Goal: Information Seeking & Learning: Learn about a topic

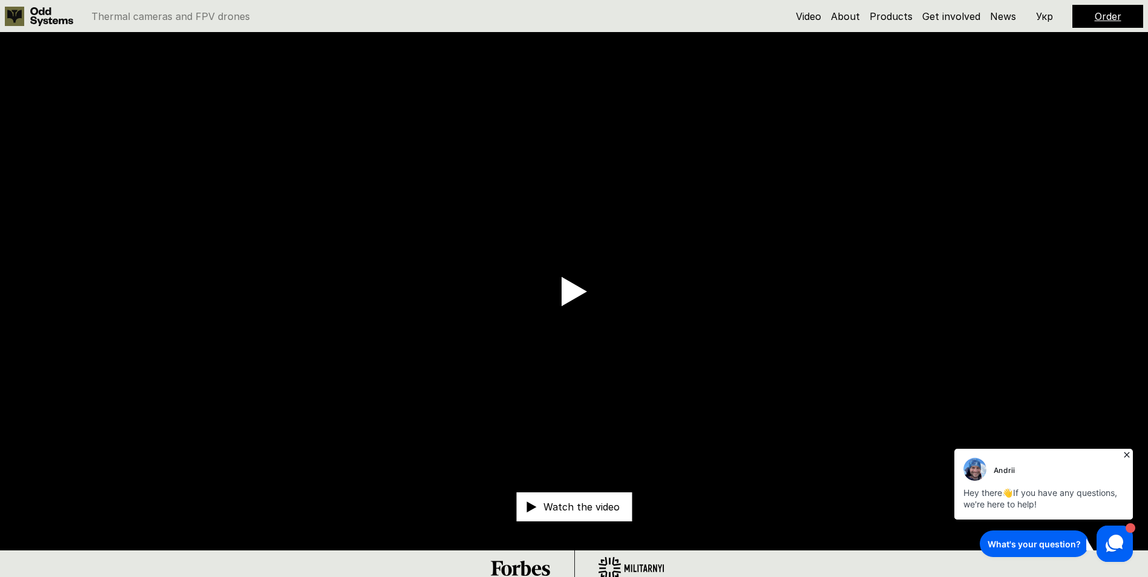
click at [1127, 455] on icon at bounding box center [1126, 454] width 5 height 5
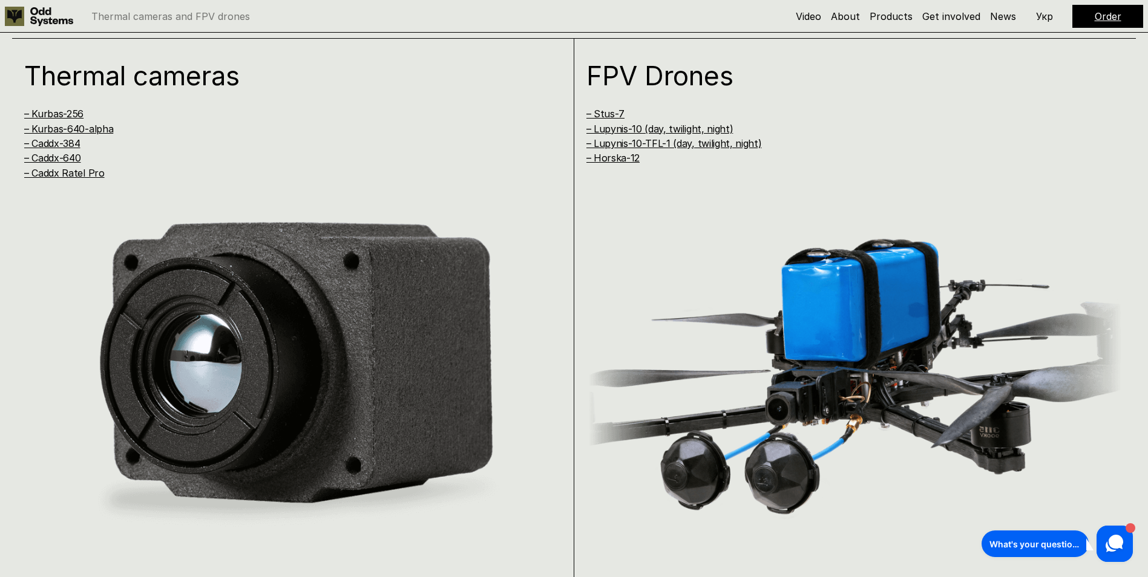
scroll to position [1150, 0]
click at [52, 154] on link "– Caddx-640" at bounding box center [52, 158] width 56 height 12
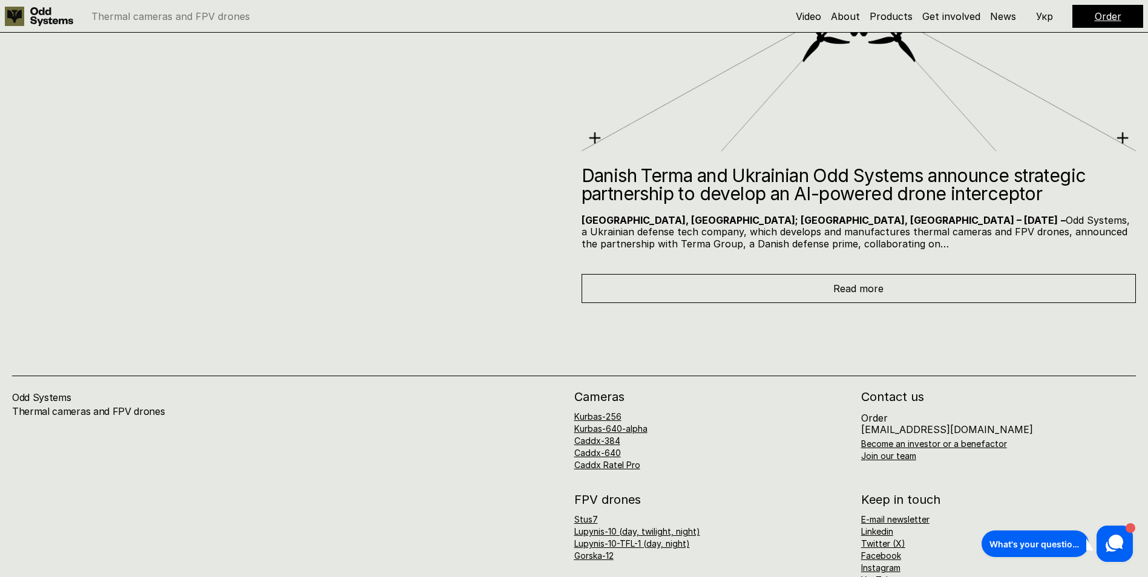
scroll to position [7865, 0]
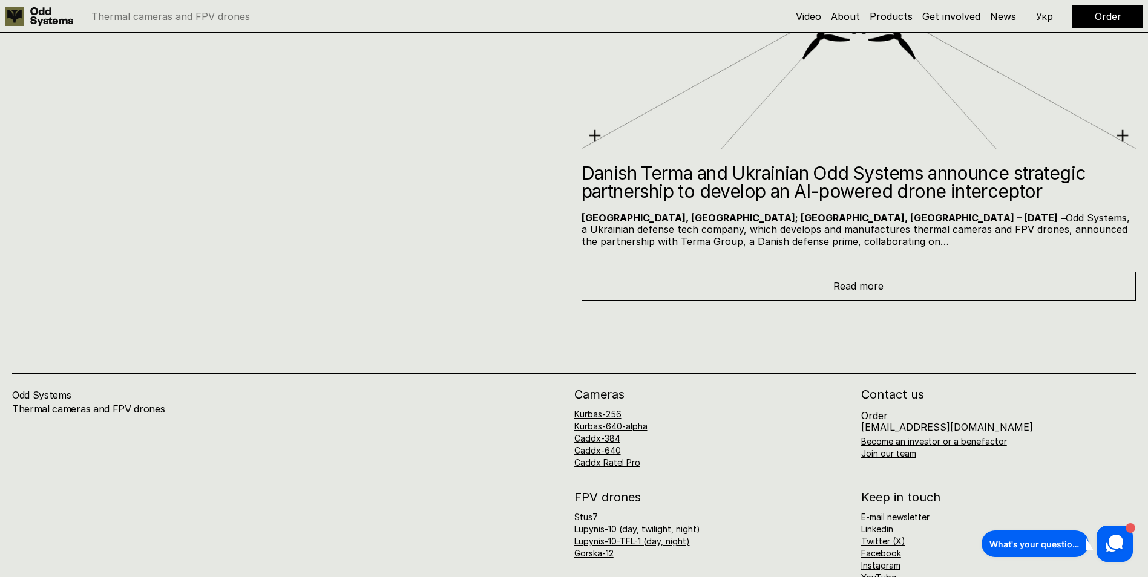
click at [822, 280] on div "Read more" at bounding box center [858, 286] width 555 height 29
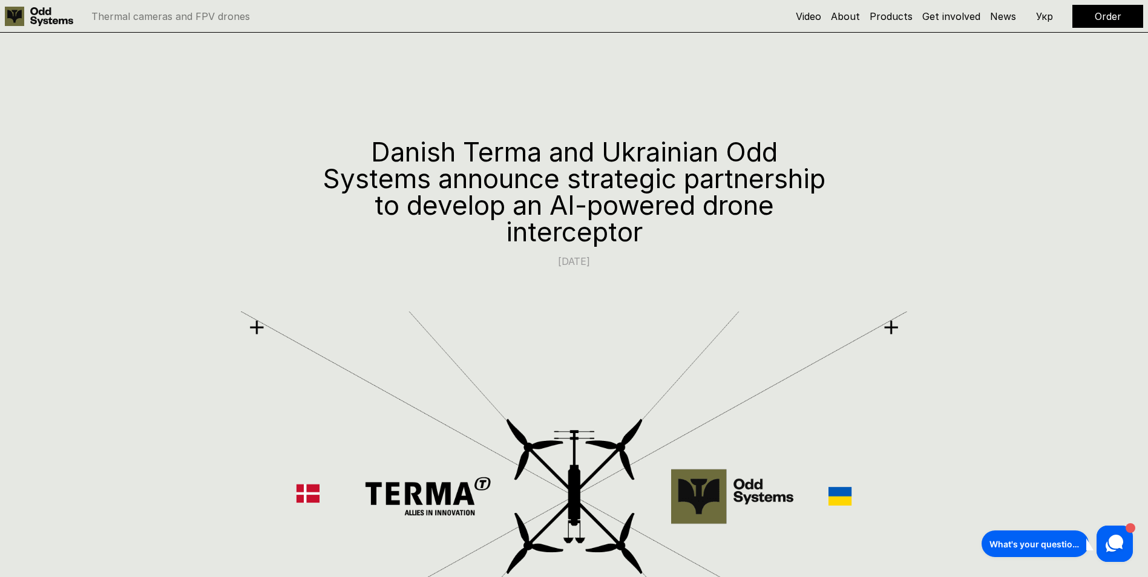
click at [36, 18] on use at bounding box center [51, 16] width 43 height 19
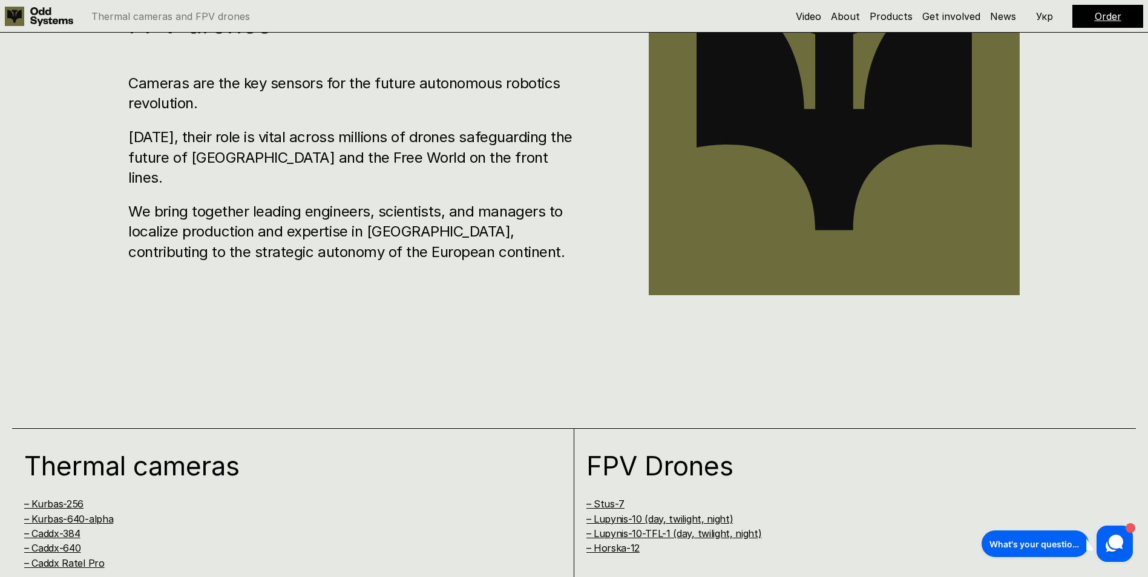
scroll to position [787, 0]
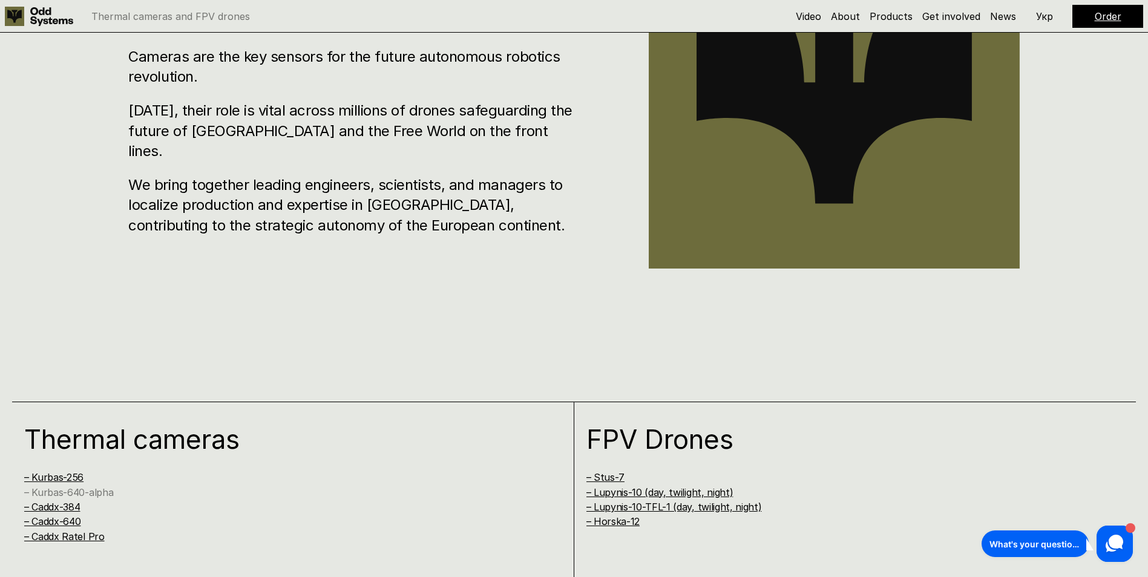
drag, startPoint x: 75, startPoint y: 492, endPoint x: 97, endPoint y: 491, distance: 22.4
click at [76, 492] on link "– Kurbas-640-alpha" at bounding box center [68, 492] width 89 height 12
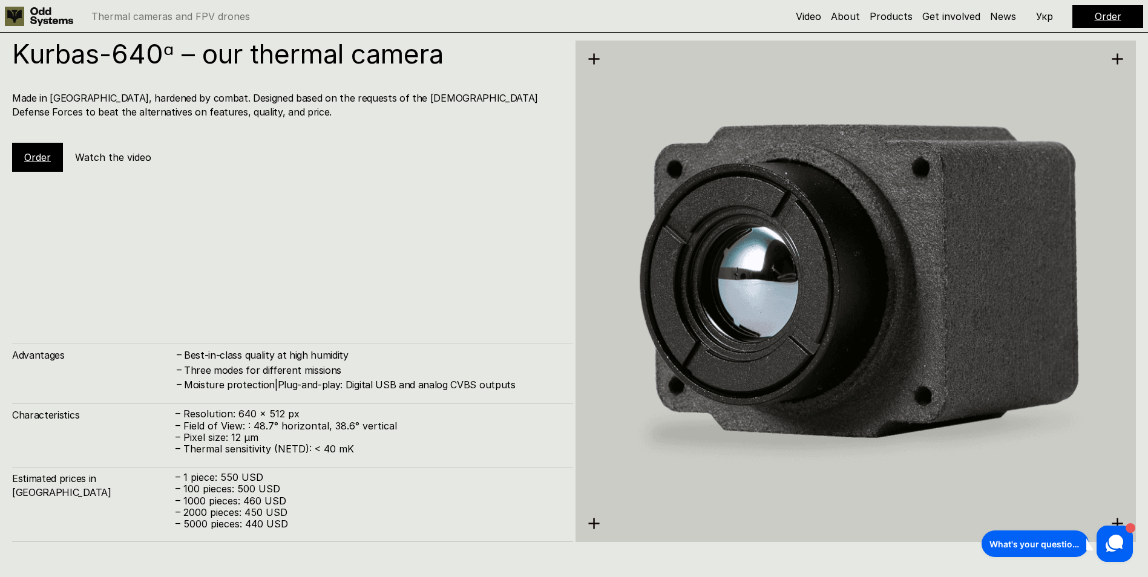
scroll to position [2318, 0]
